Goal: Navigation & Orientation: Find specific page/section

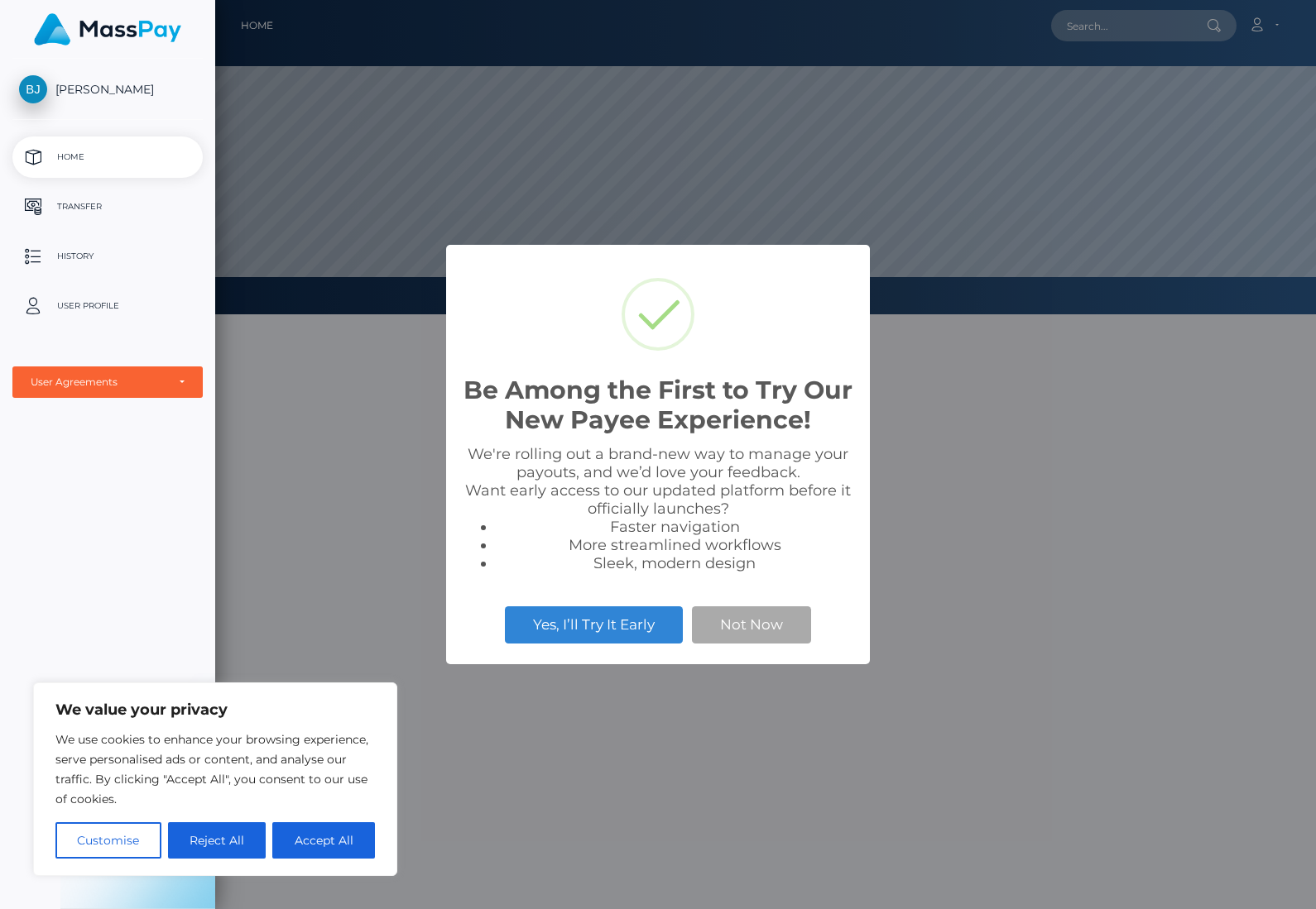
scroll to position [315, 1101]
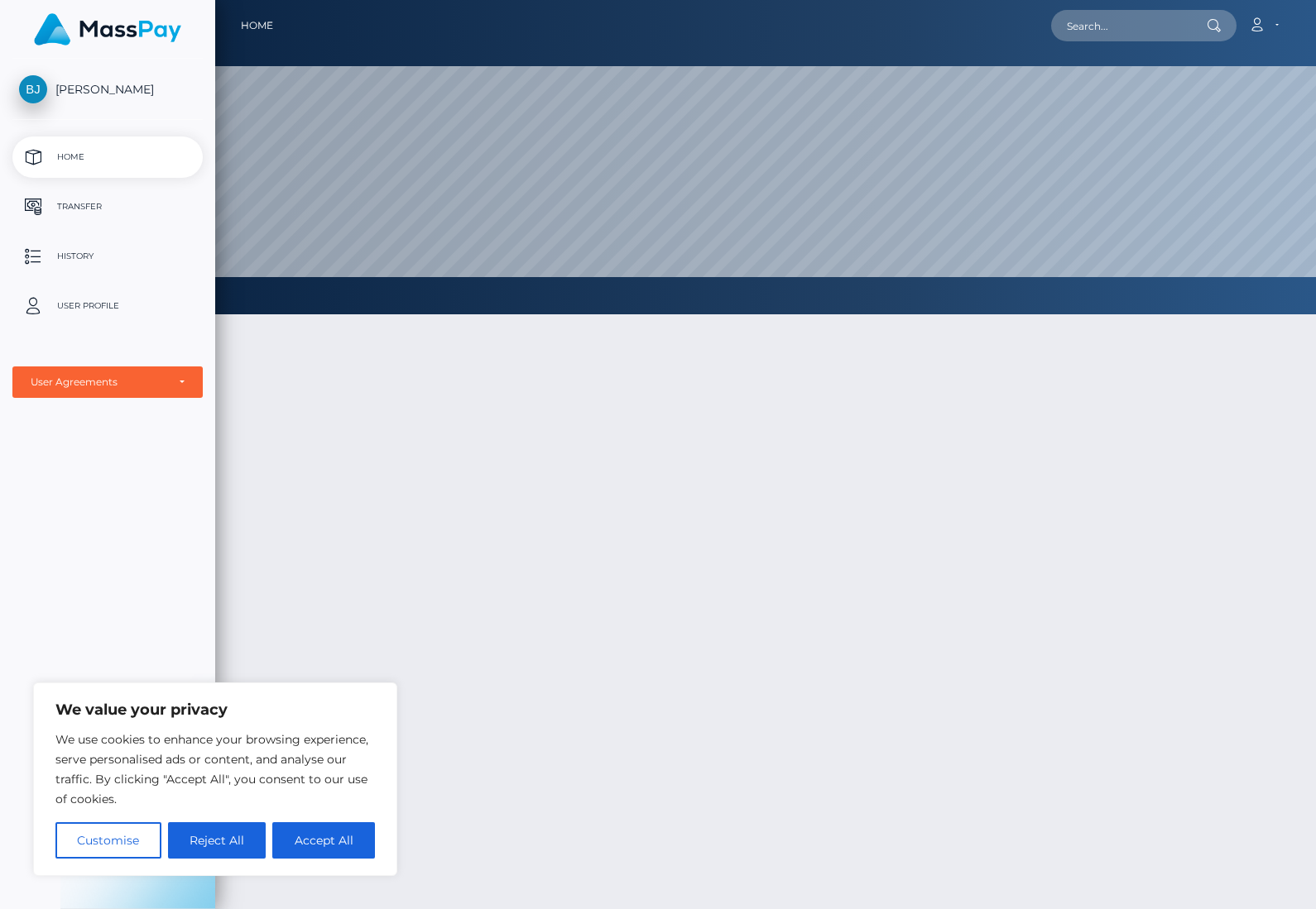
click at [80, 310] on p "User Profile" at bounding box center [108, 306] width 177 height 25
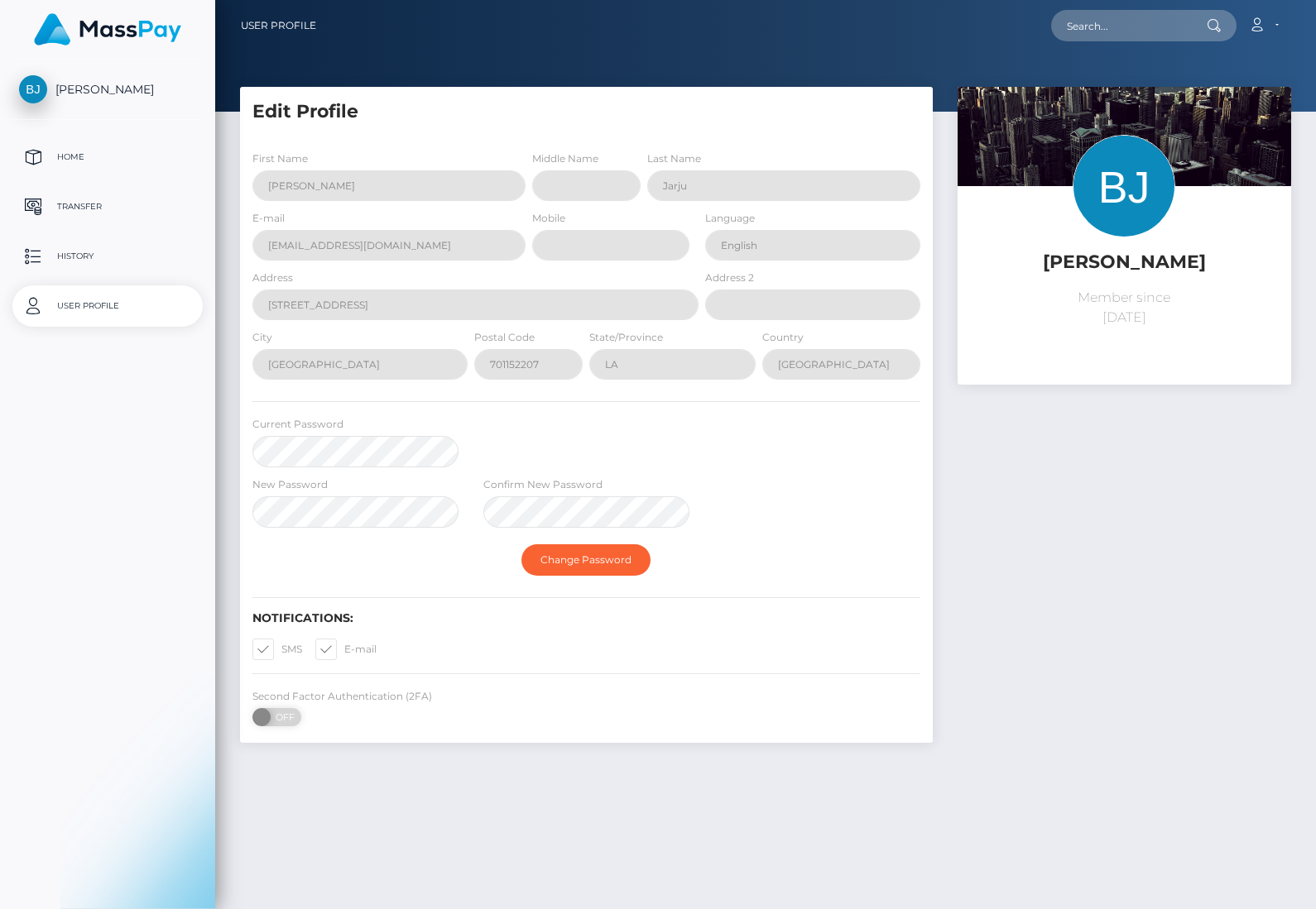
select select
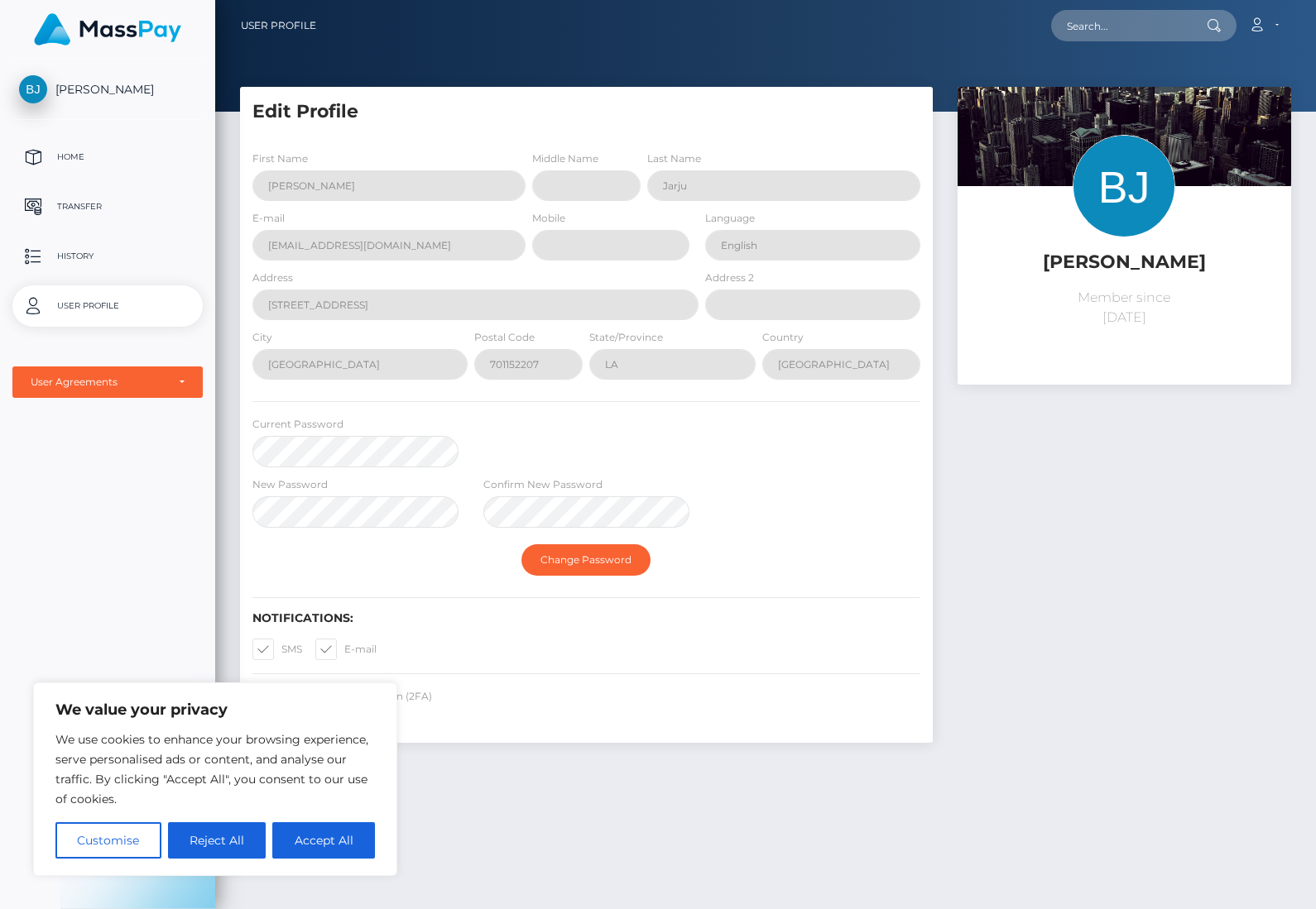
click at [632, 790] on div "Edit Profile First Name [PERSON_NAME] Middle Name Last Name [PERSON_NAME] E-mai…" at bounding box center [766, 490] width 1101 height 808
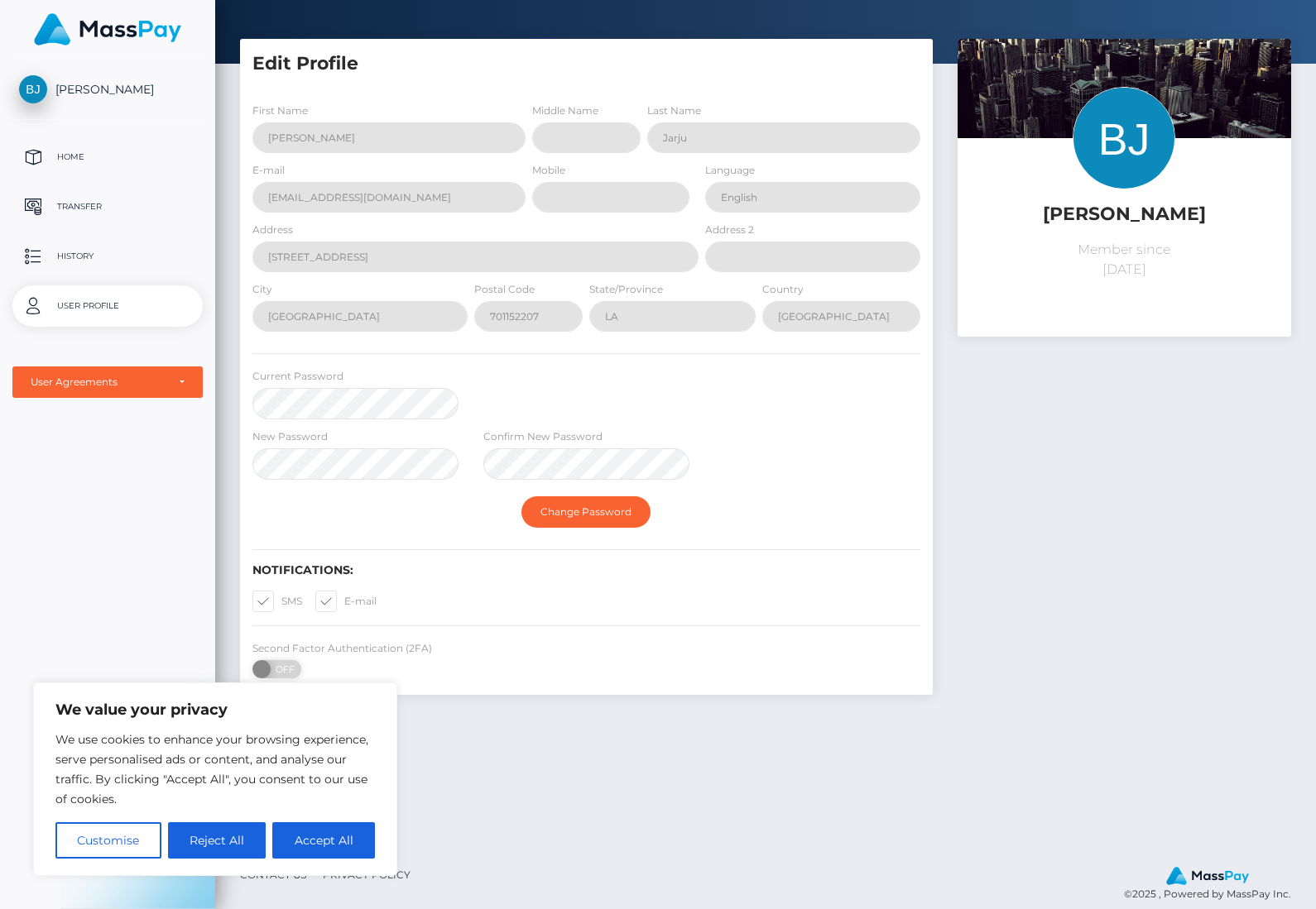
scroll to position [84, 0]
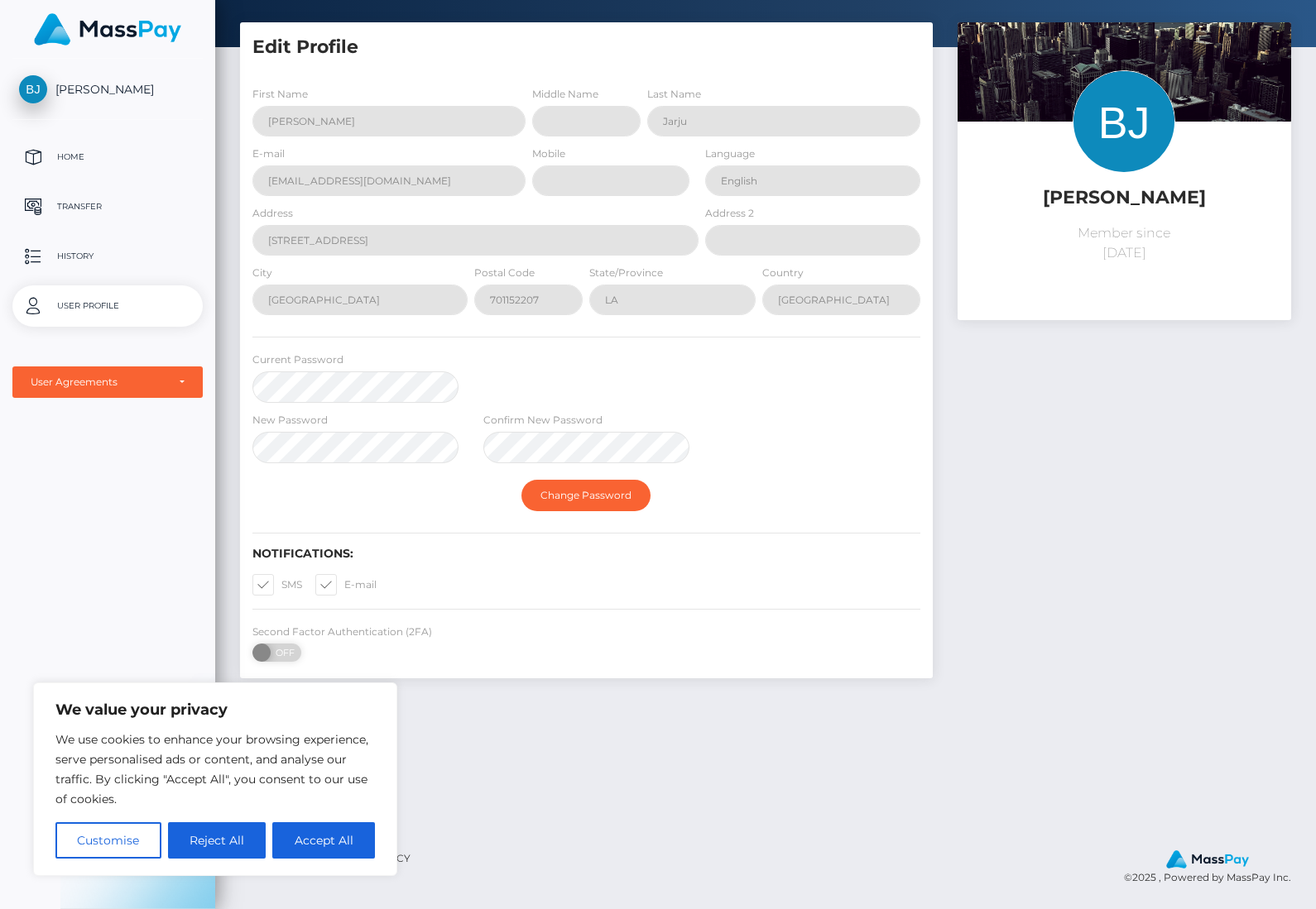
click at [57, 254] on p "History" at bounding box center [108, 256] width 177 height 25
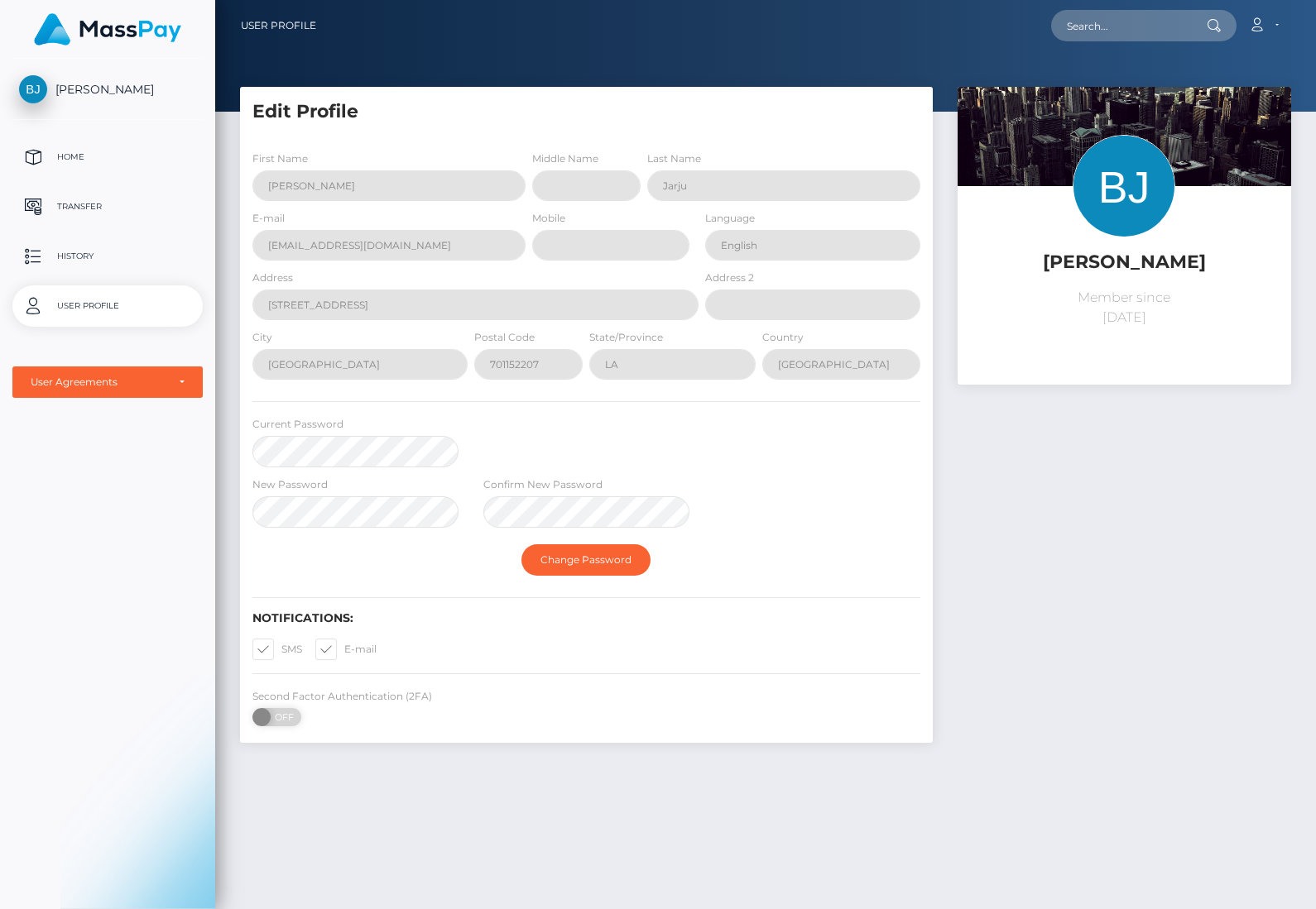
scroll to position [84, 0]
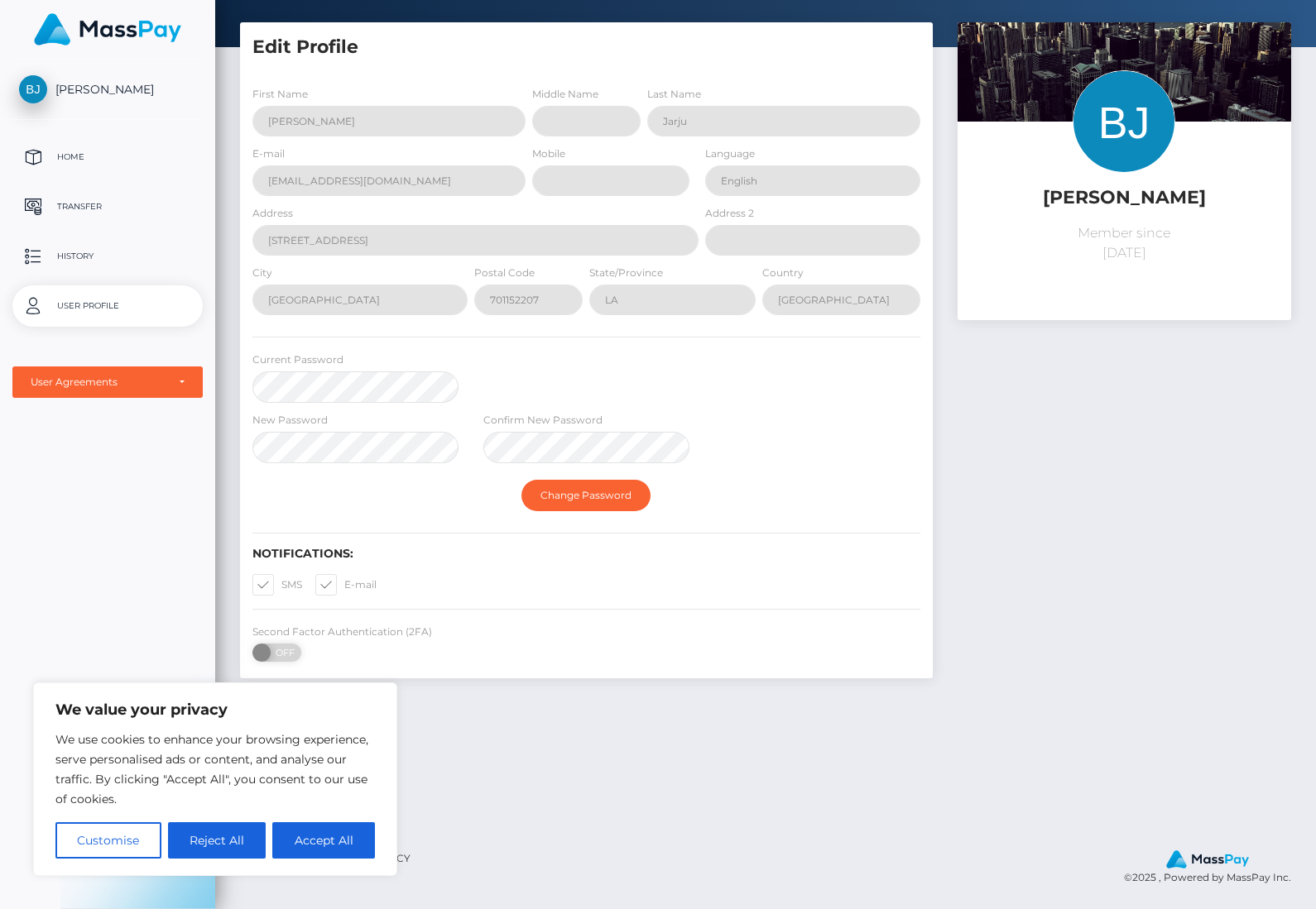
click at [73, 153] on p "Home" at bounding box center [108, 157] width 177 height 25
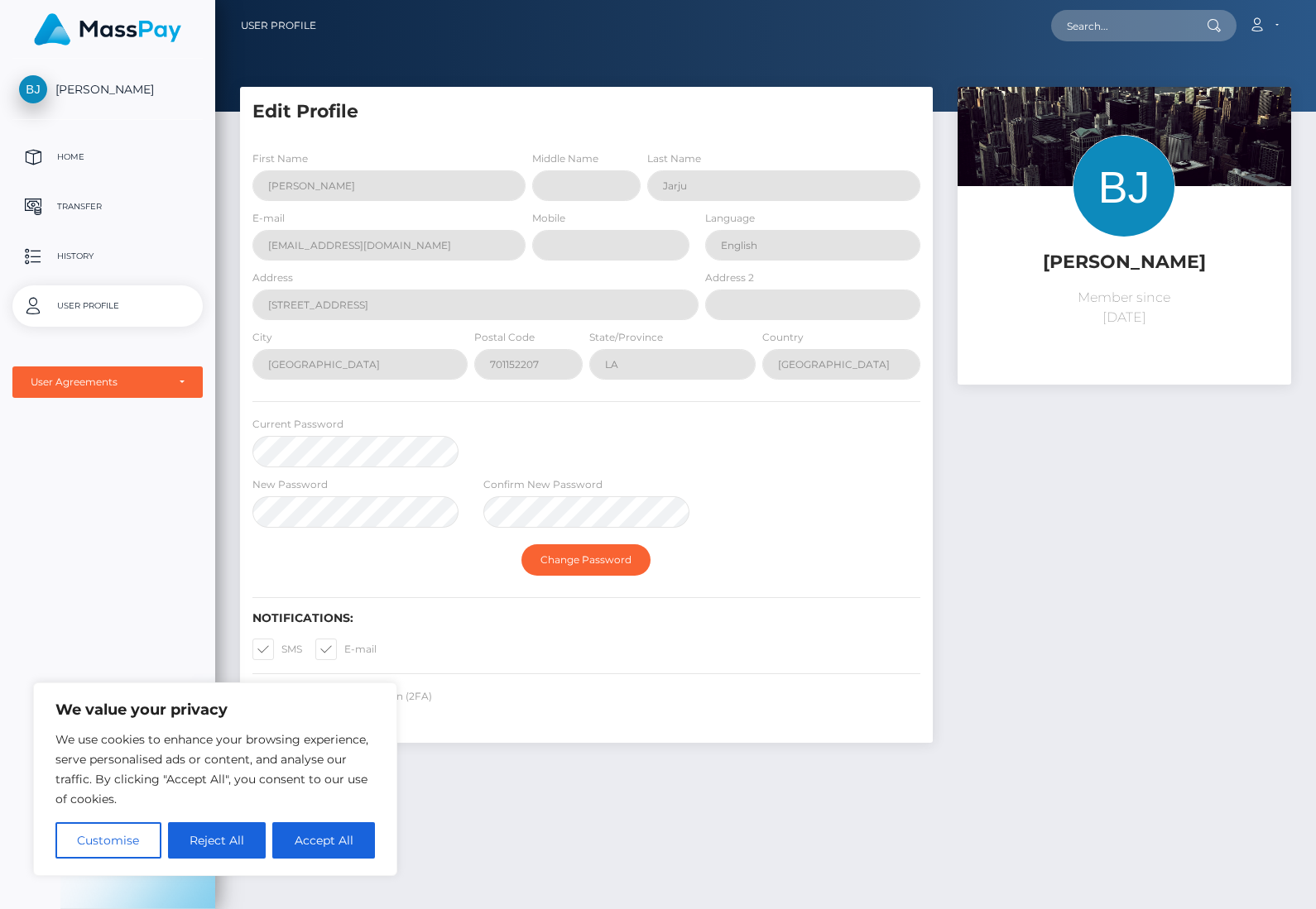
click at [62, 155] on p "Home" at bounding box center [108, 157] width 177 height 25
click at [663, 819] on div "Edit Profile First Name [PERSON_NAME] Middle Name Last Name [PERSON_NAME] E-mai…" at bounding box center [766, 490] width 1101 height 808
click at [338, 859] on button "Accept All" at bounding box center [323, 841] width 102 height 37
checkbox input "true"
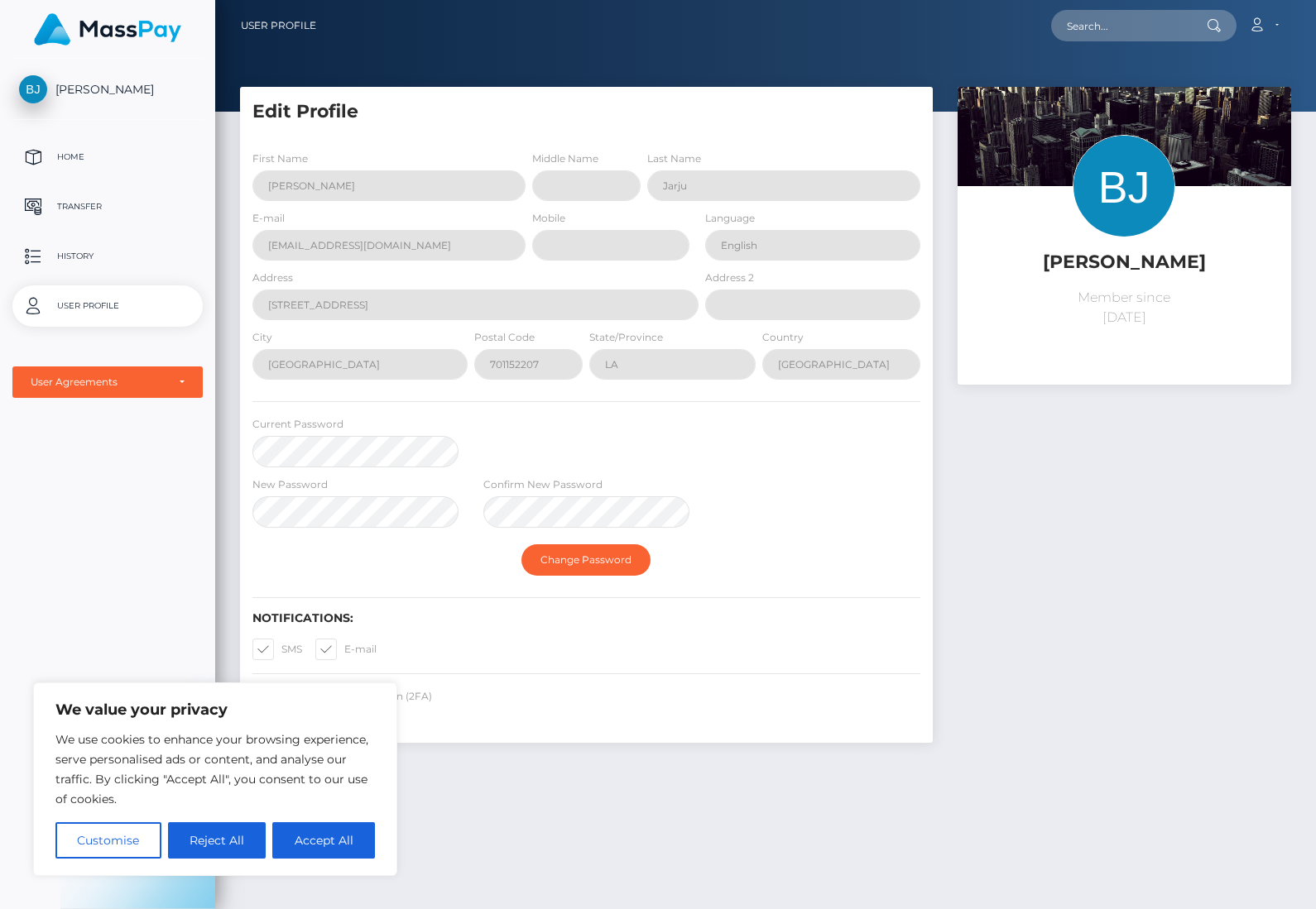
checkbox input "true"
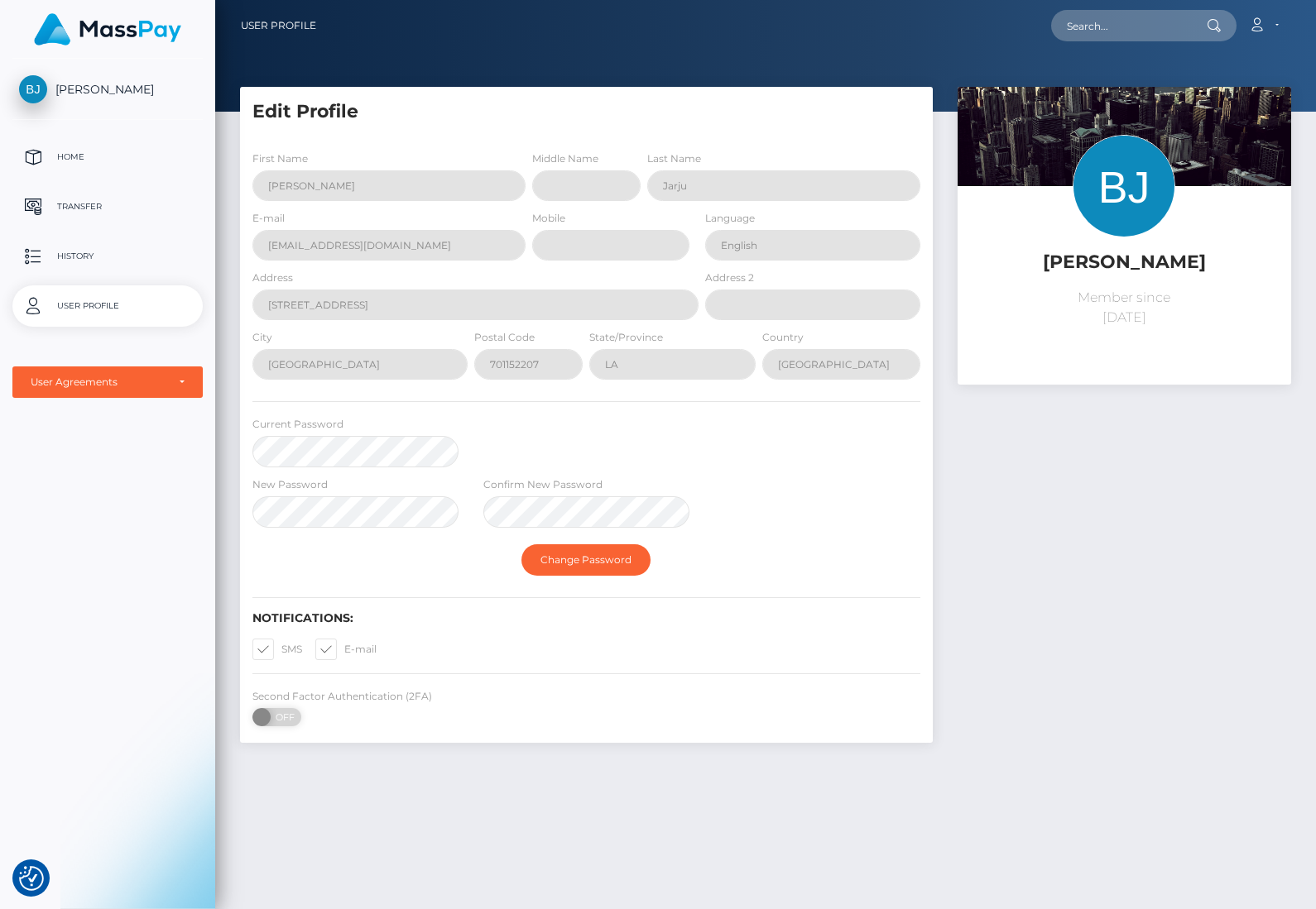
click at [60, 158] on p "Home" at bounding box center [108, 157] width 177 height 25
